Goal: Information Seeking & Learning: Learn about a topic

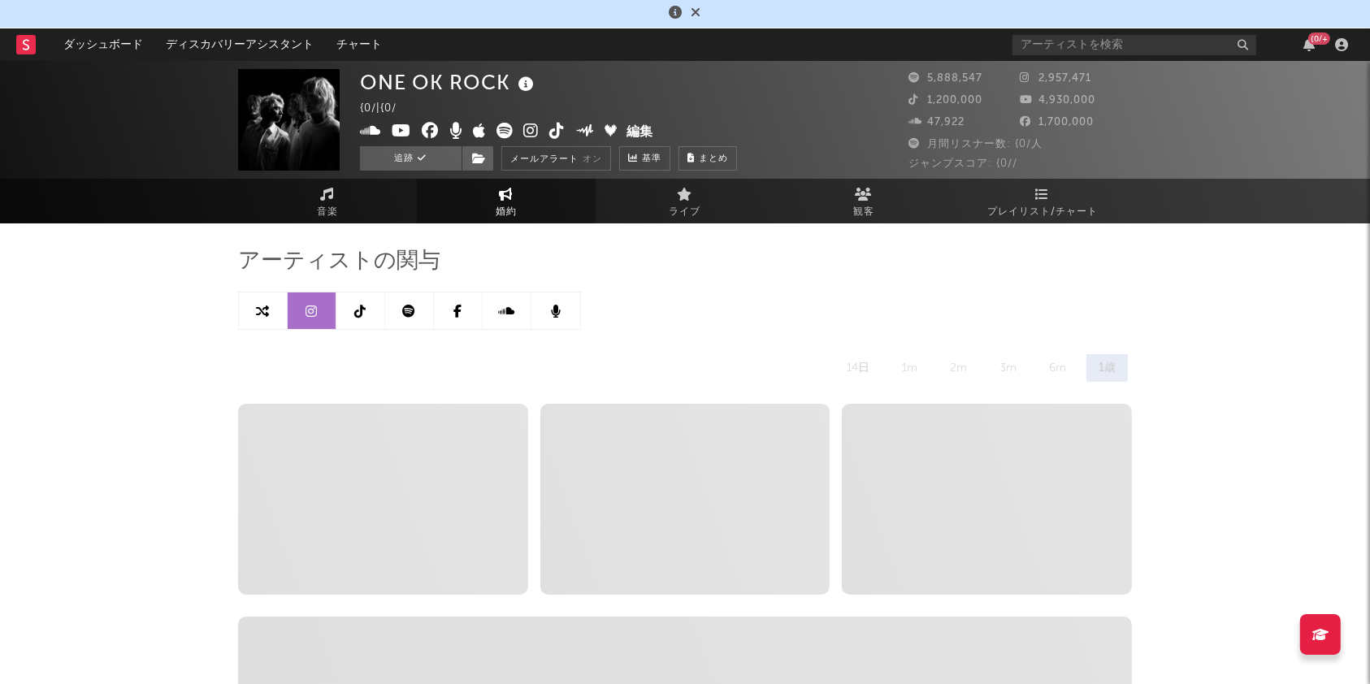
select select "6m"
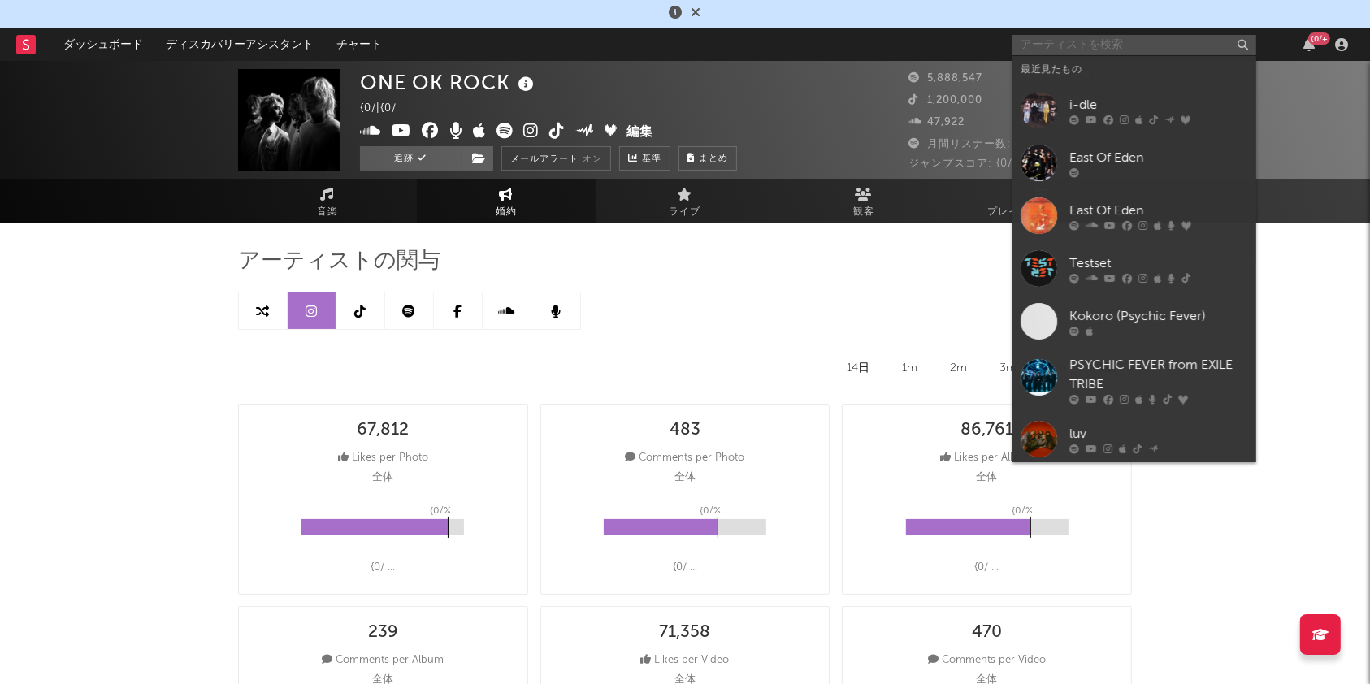
click at [1075, 45] on input "text" at bounding box center [1135, 45] width 244 height 20
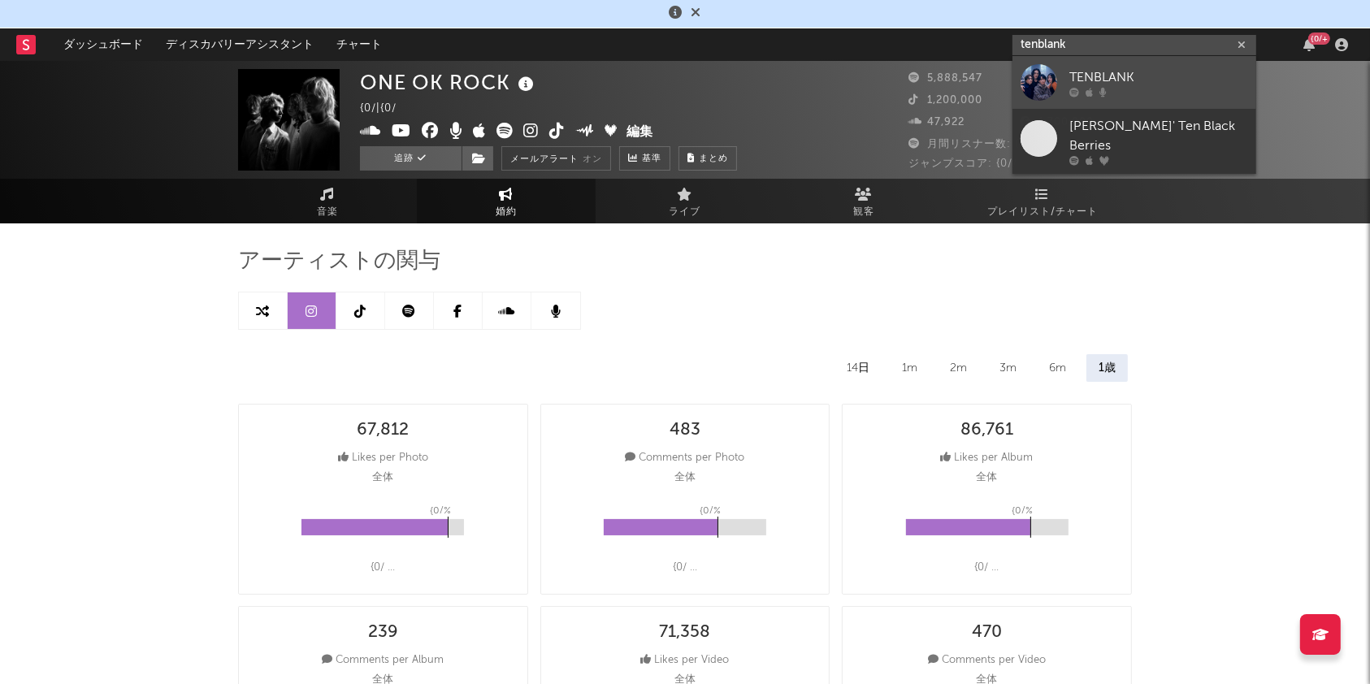
type input "tenblank"
click at [1100, 80] on div "TENBLANK" at bounding box center [1158, 77] width 179 height 20
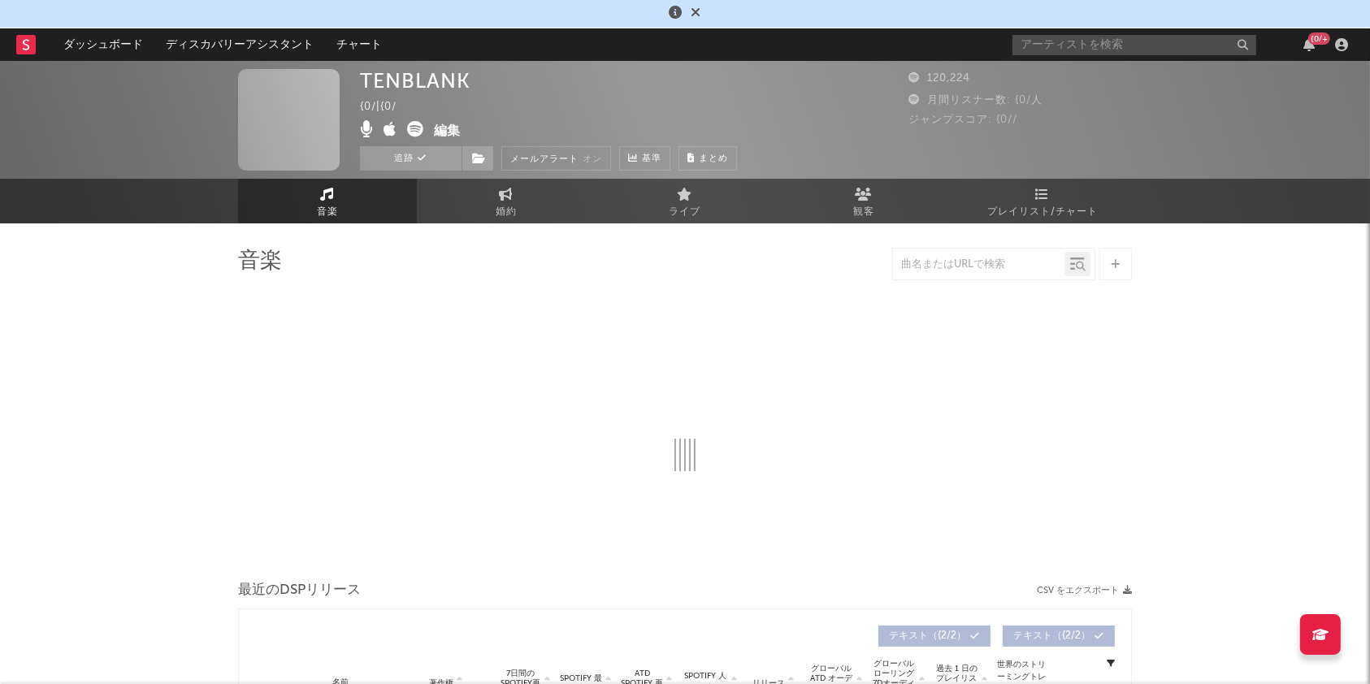
select select "1w"
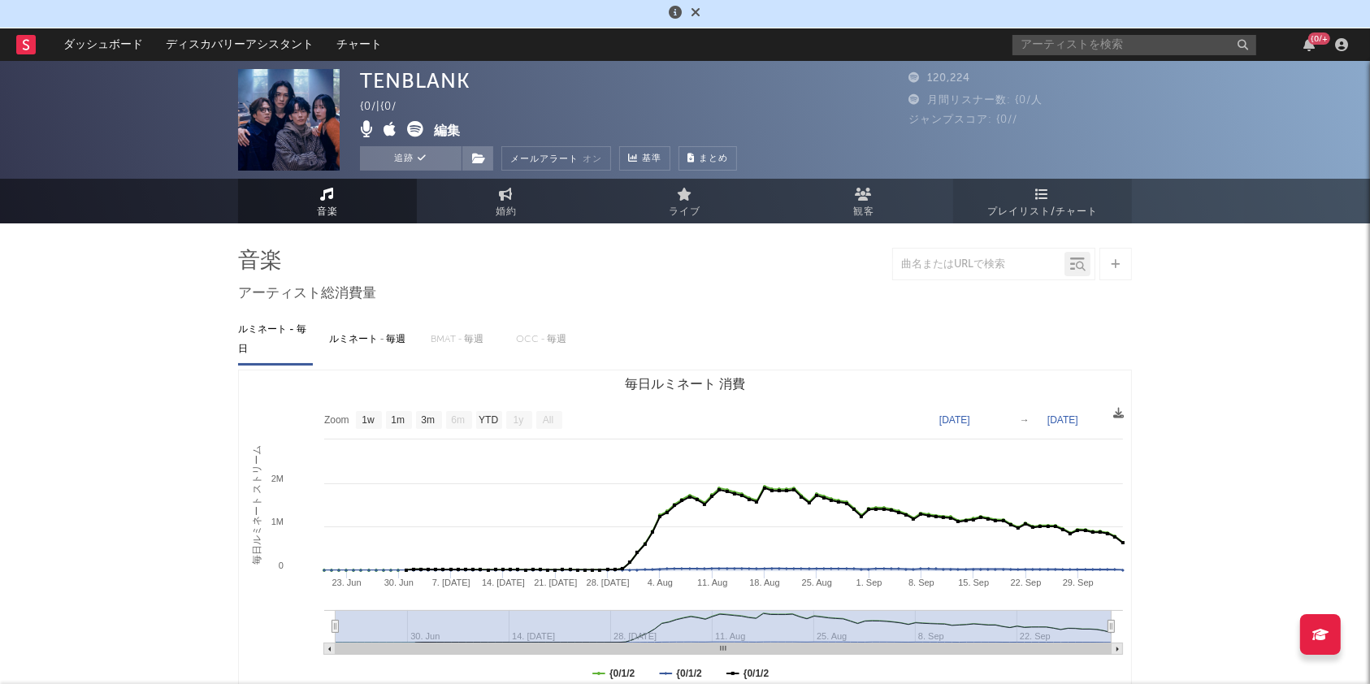
click at [1036, 202] on span "プレイリスト/チャート" at bounding box center [1042, 212] width 111 height 20
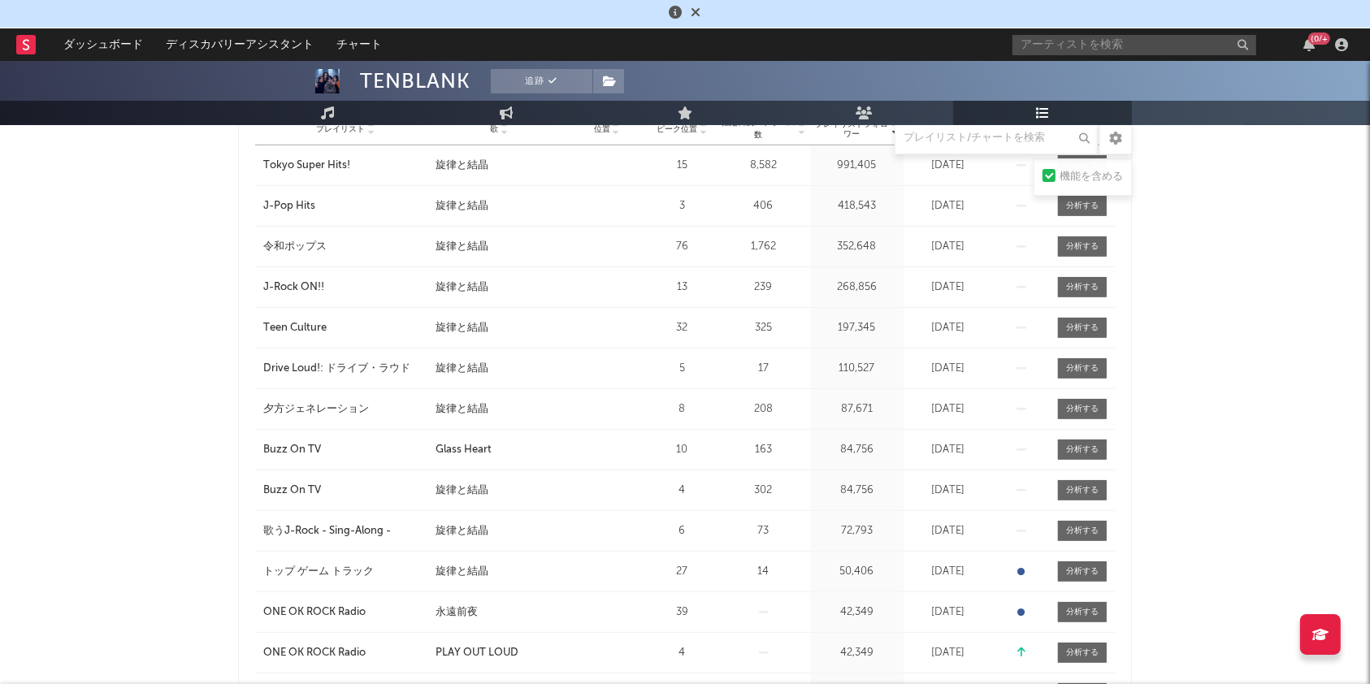
scroll to position [541, 0]
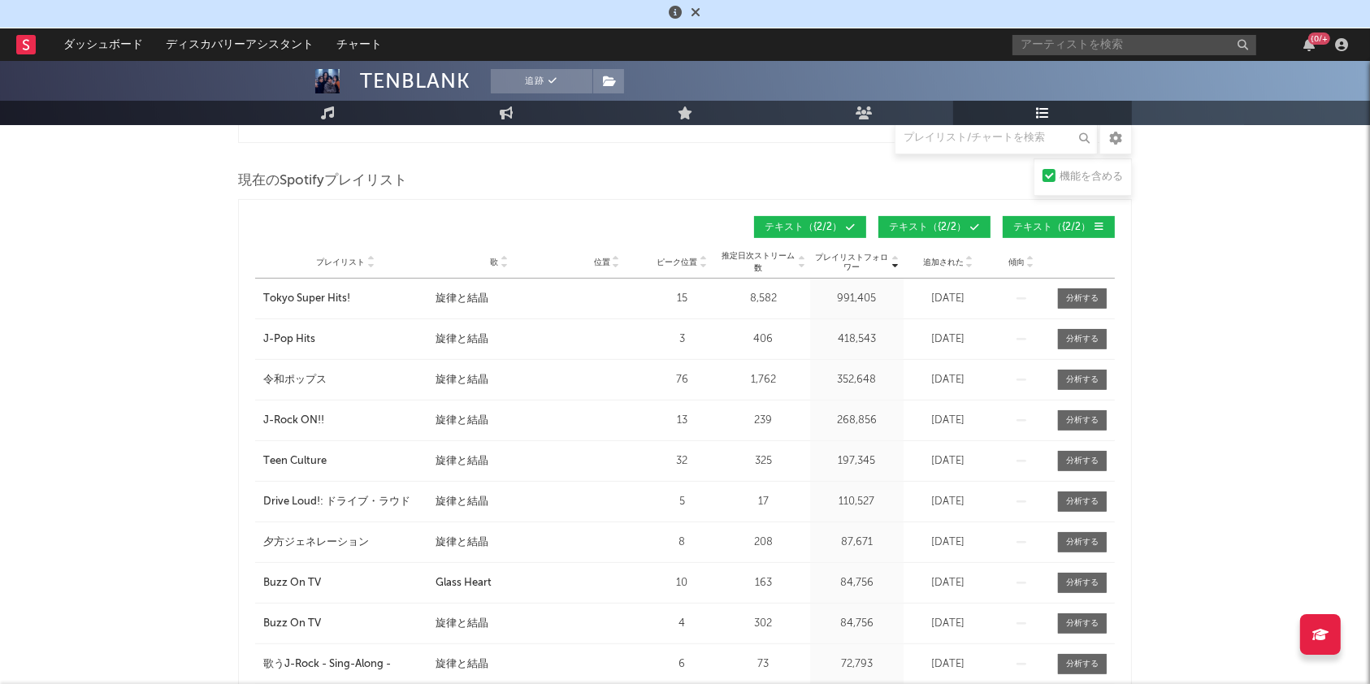
click at [506, 262] on icon at bounding box center [504, 265] width 8 height 7
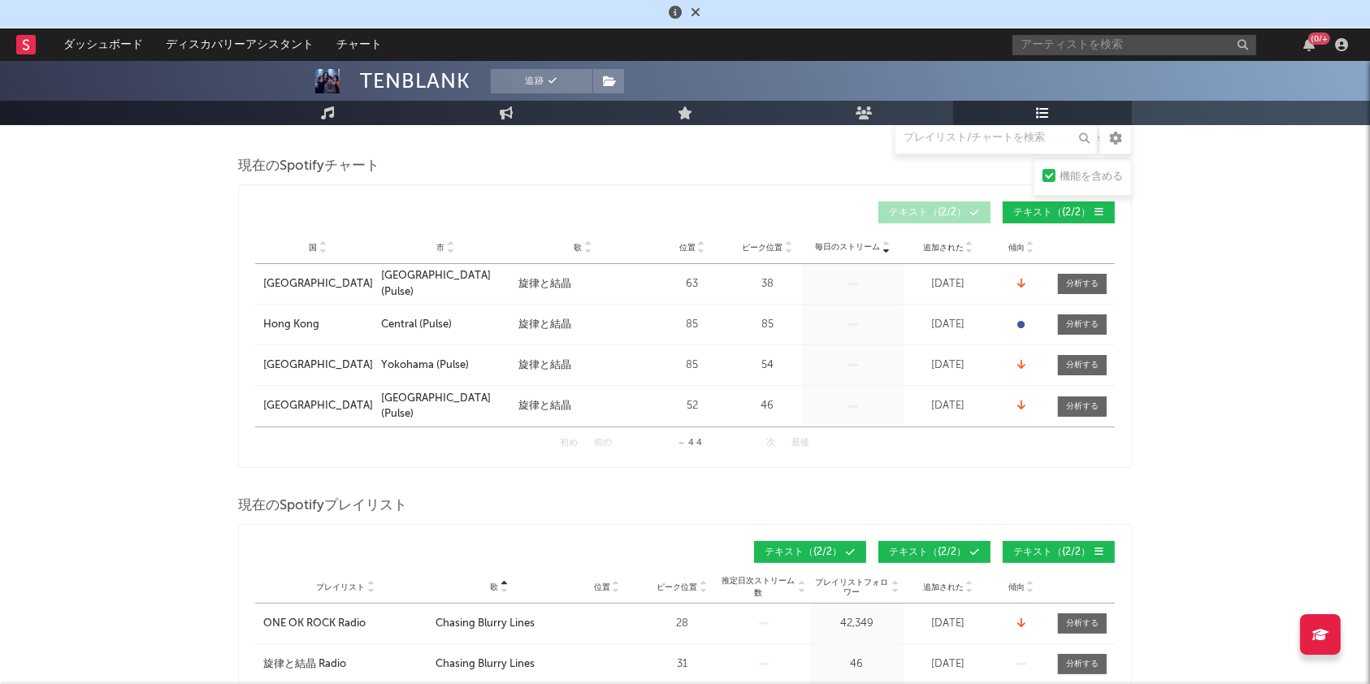
scroll to position [0, 0]
